Goal: Navigation & Orientation: Understand site structure

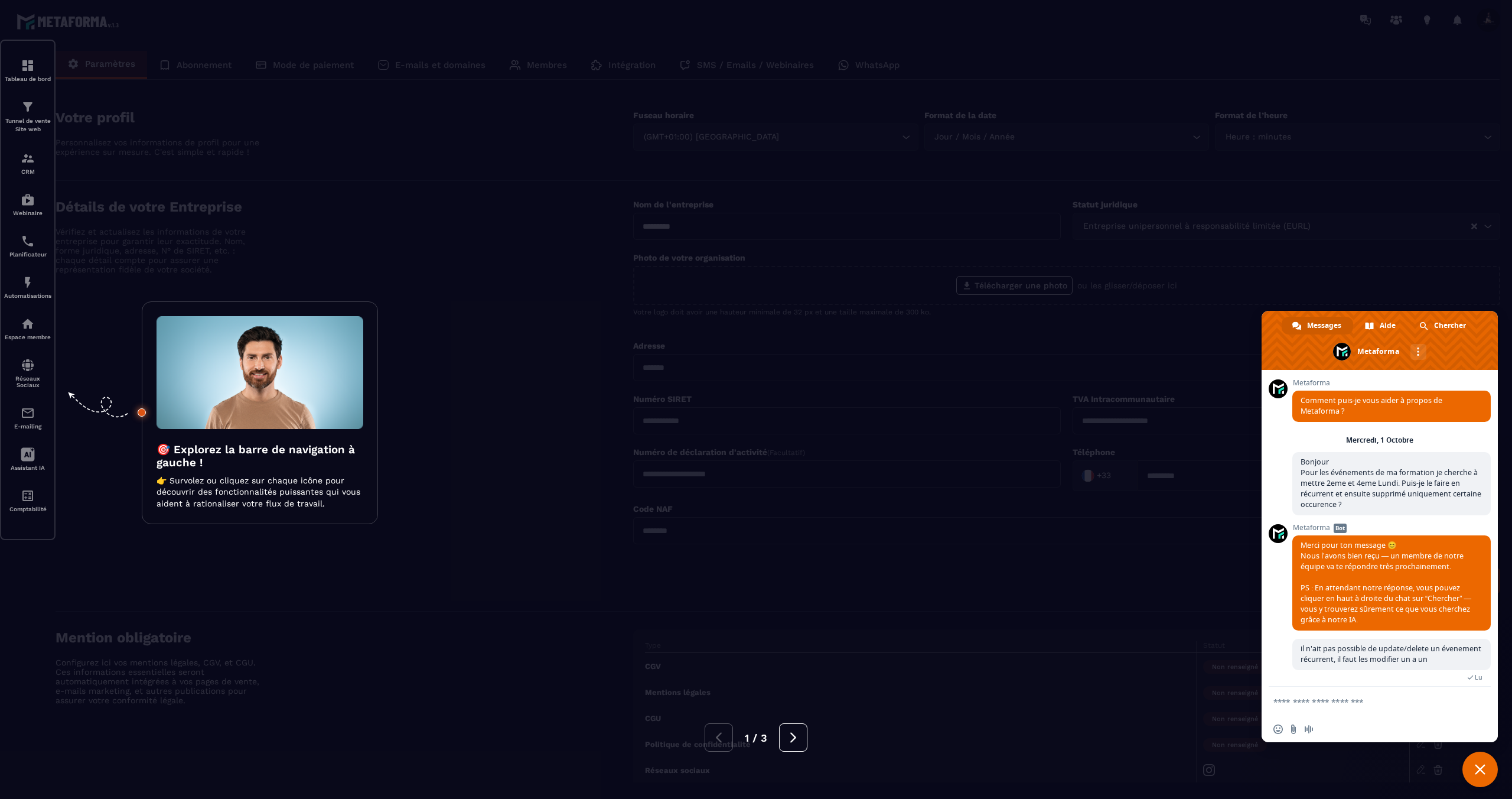
scroll to position [471, 0]
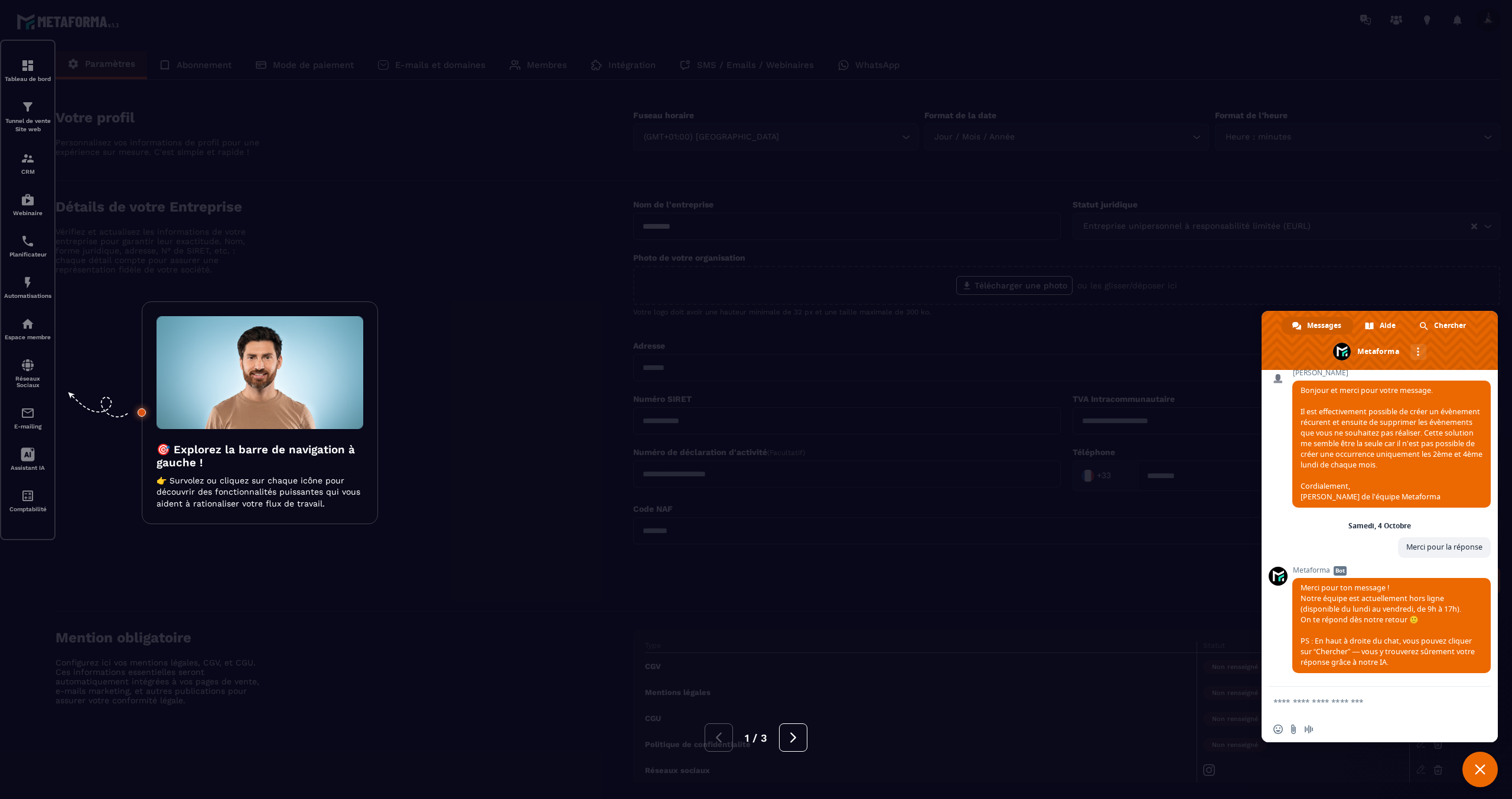
click at [1410, 107] on div at bounding box center [756, 400] width 1512 height 799
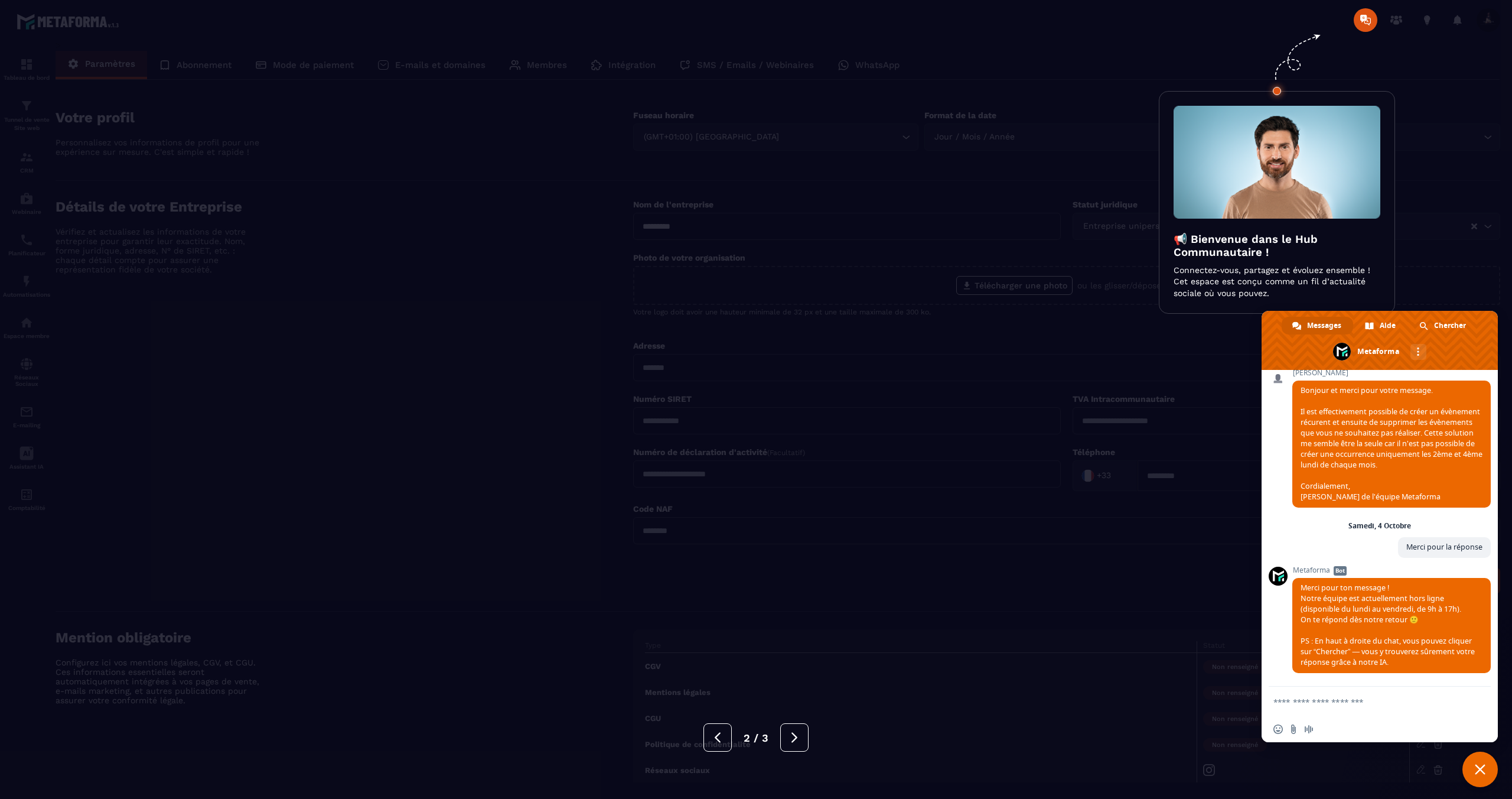
click at [1410, 107] on div at bounding box center [756, 400] width 1512 height 799
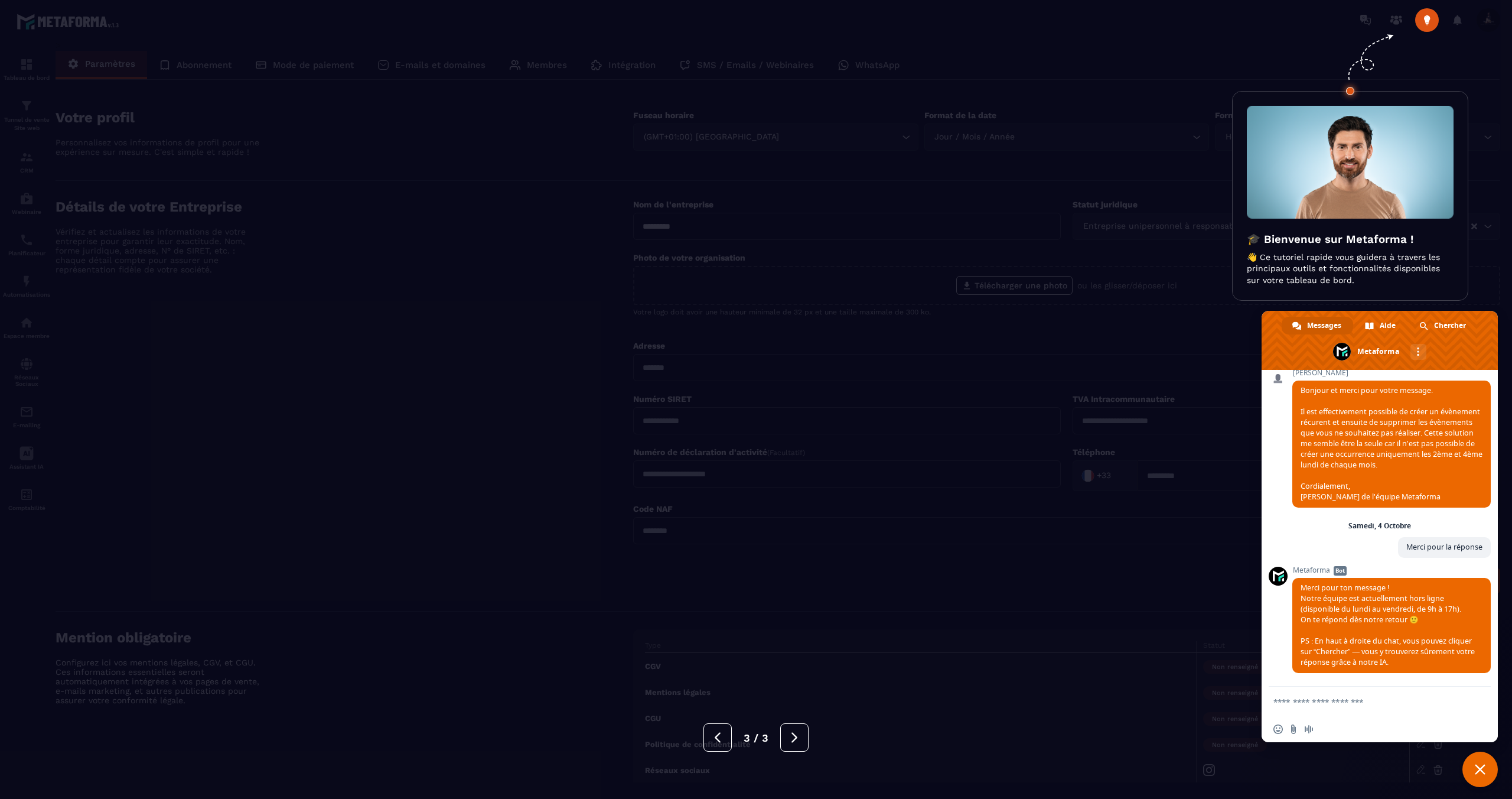
click at [1495, 241] on div at bounding box center [756, 400] width 1512 height 799
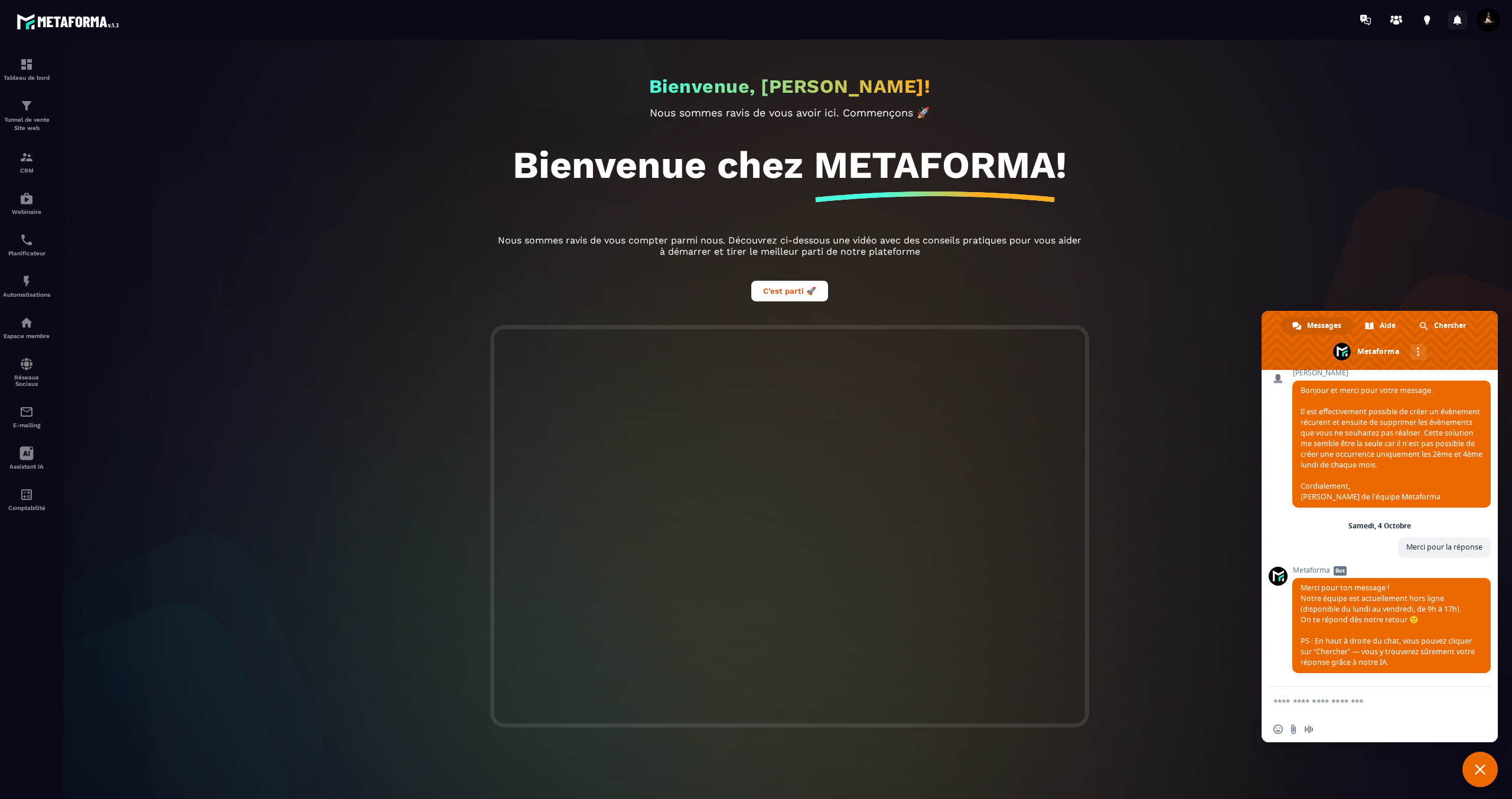
click at [1459, 19] on icon at bounding box center [1457, 20] width 8 height 10
click at [1428, 18] on icon at bounding box center [1427, 19] width 6 height 7
click at [1431, 21] on icon at bounding box center [1427, 20] width 19 height 19
click at [1495, 20] on span at bounding box center [1488, 20] width 24 height 24
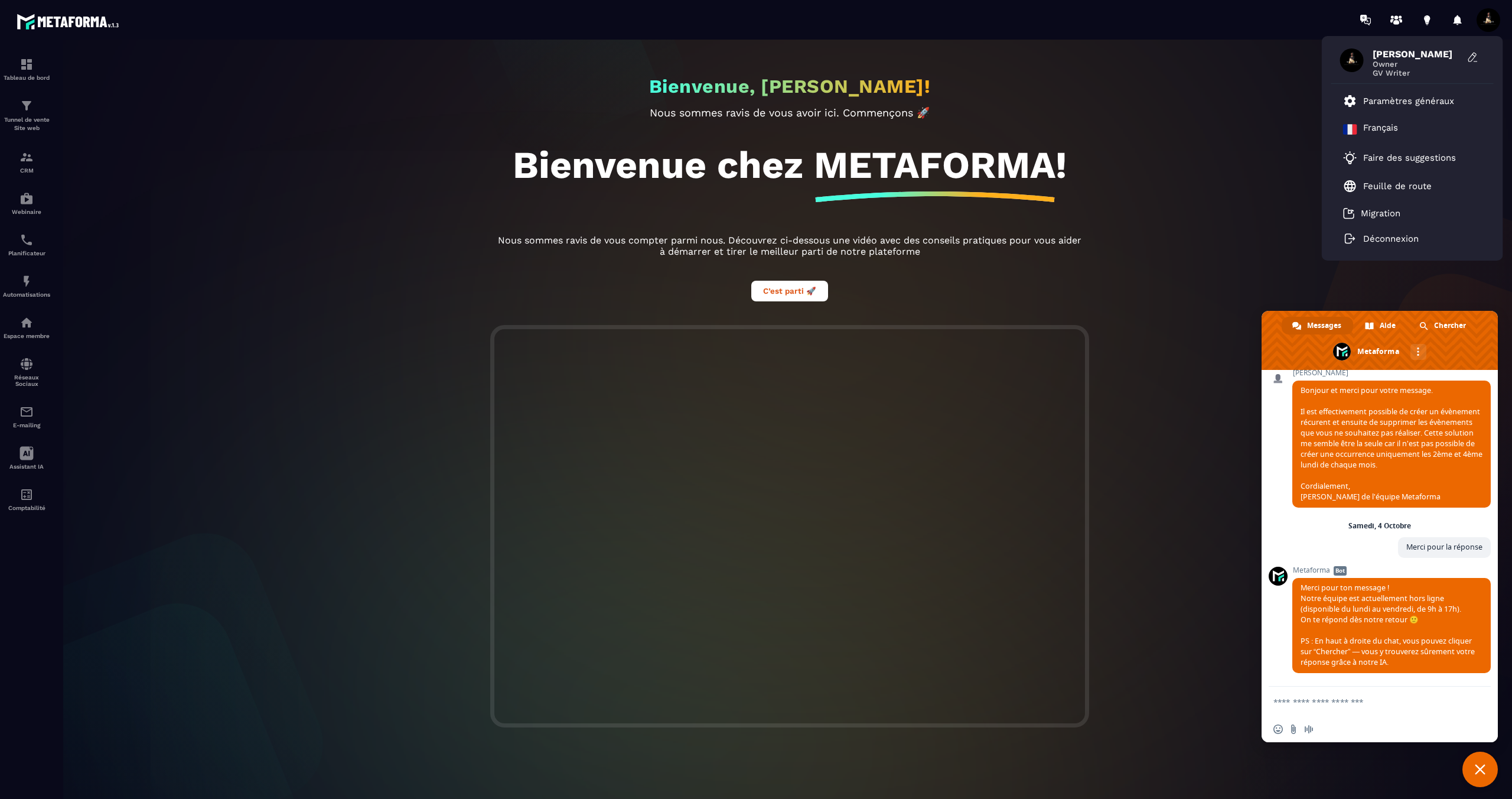
click at [1487, 770] on span "Fermer le chat" at bounding box center [1480, 769] width 35 height 35
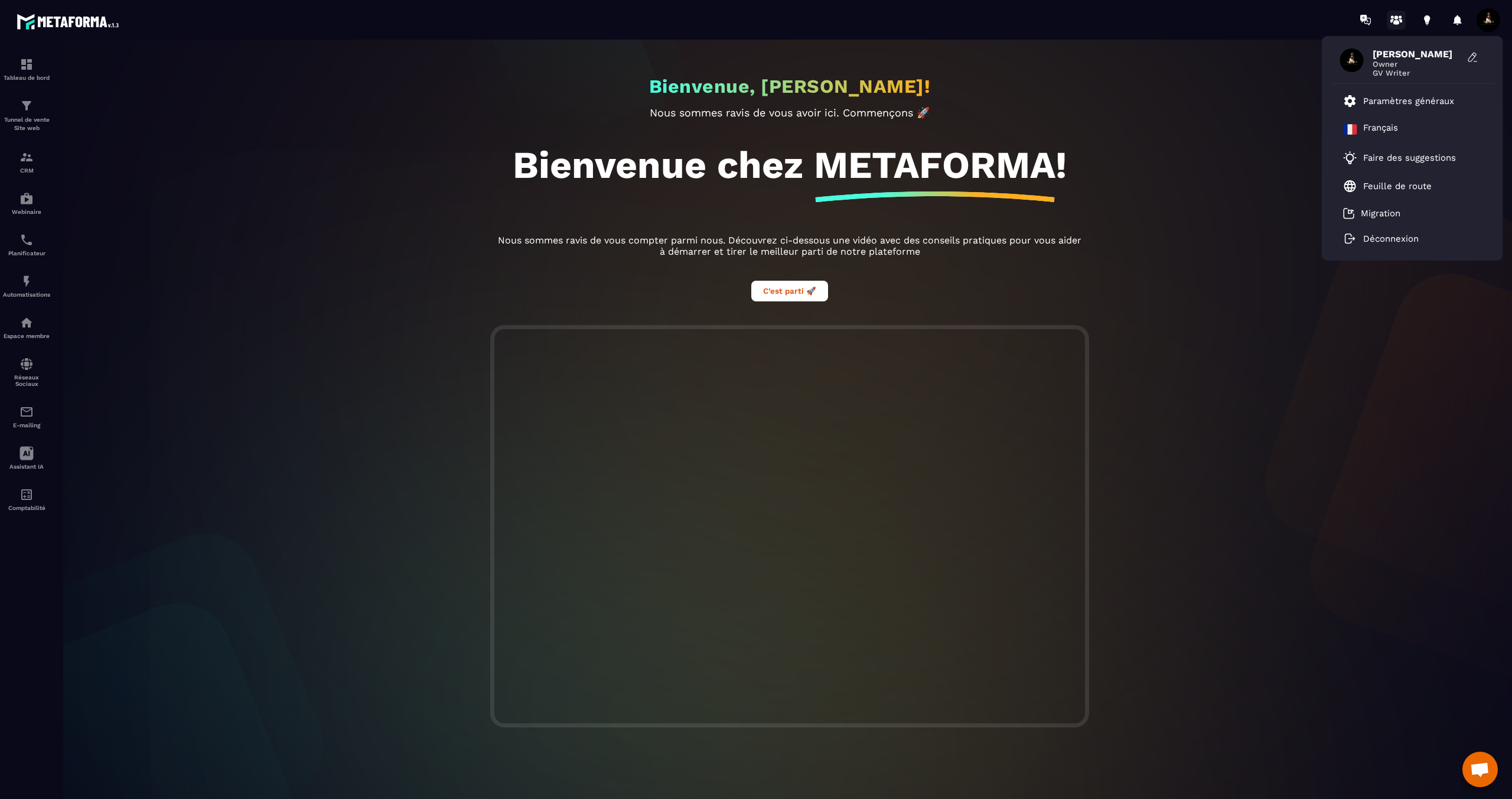
click at [1394, 19] on icon at bounding box center [1396, 20] width 19 height 19
